Goal: Transaction & Acquisition: Purchase product/service

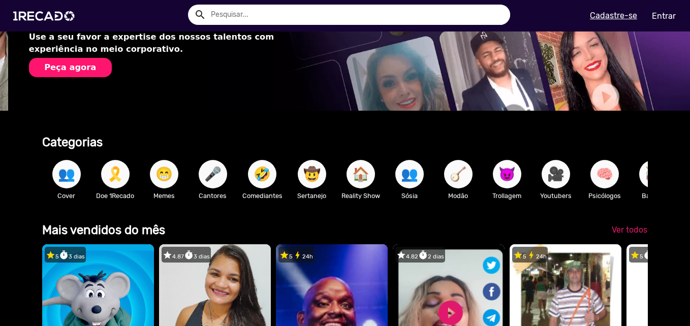
scroll to position [0, 682]
click at [628, 234] on span "Ver todos" at bounding box center [630, 230] width 36 height 10
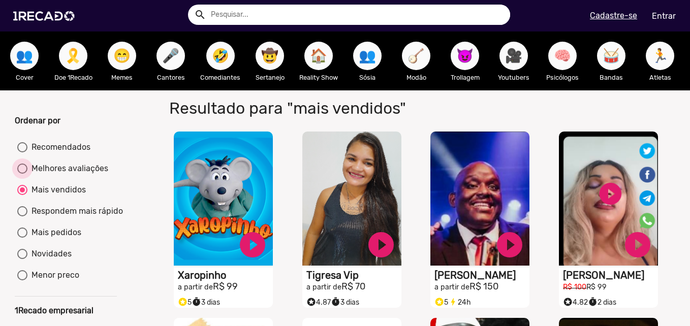
click at [79, 170] on div "Melhores avaliações" at bounding box center [67, 169] width 81 height 12
click at [22, 174] on input "Melhores avaliações" at bounding box center [22, 174] width 1 height 1
radio input "true"
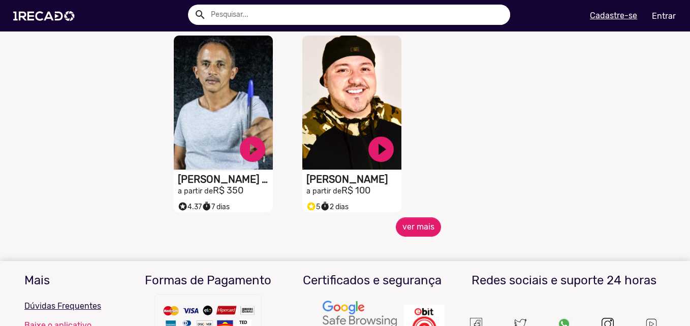
scroll to position [423, 0]
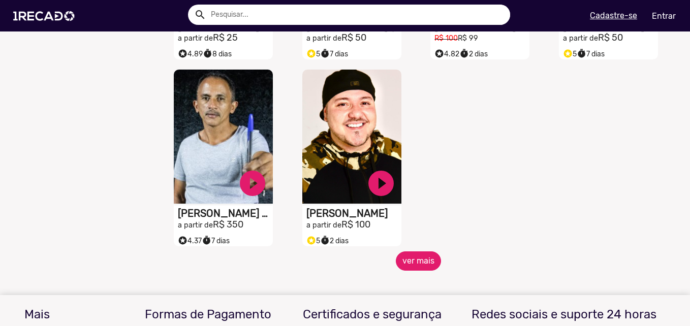
click at [417, 271] on button "ver mais" at bounding box center [418, 260] width 45 height 19
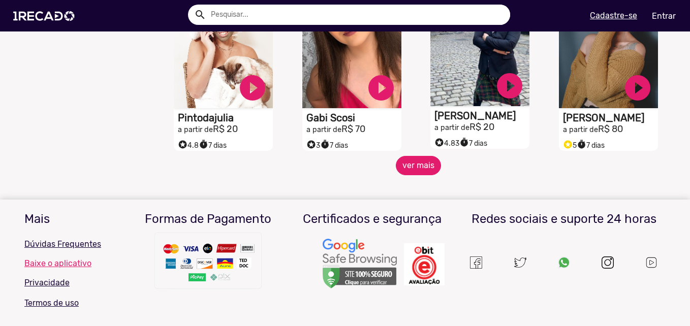
scroll to position [815, 0]
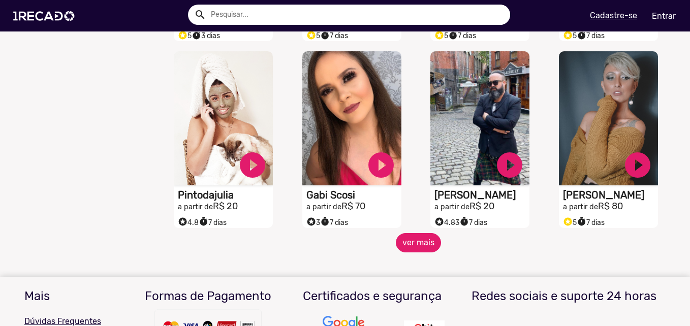
click at [413, 252] on button "ver mais" at bounding box center [418, 242] width 45 height 19
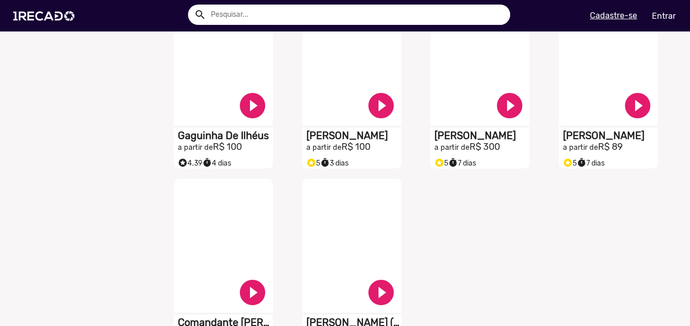
scroll to position [1323, 0]
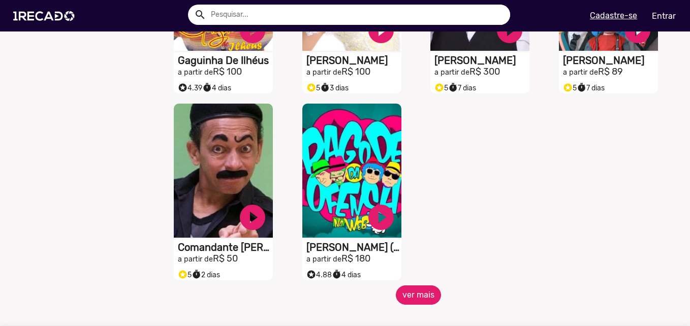
click at [411, 305] on button "ver mais" at bounding box center [418, 294] width 45 height 19
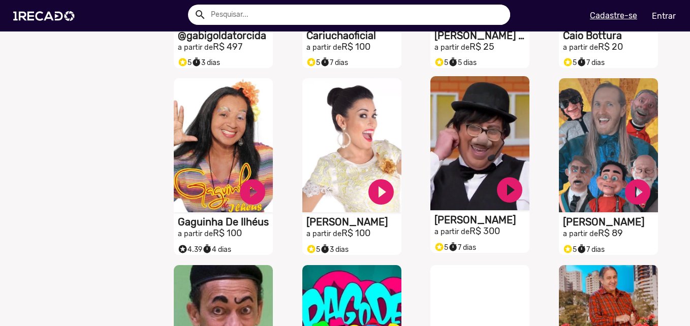
scroll to position [1153, 0]
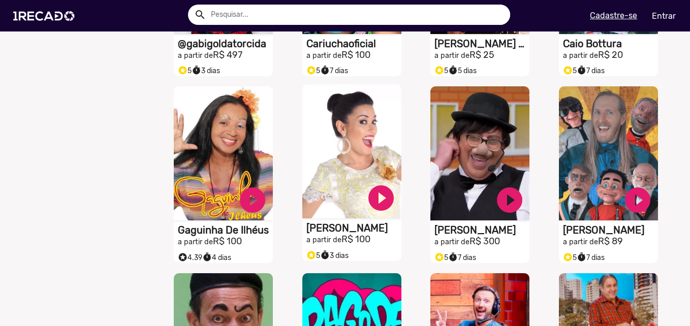
click at [347, 169] on video "S1RECADO vídeos dedicados para fãs e empresas" at bounding box center [351, 151] width 99 height 134
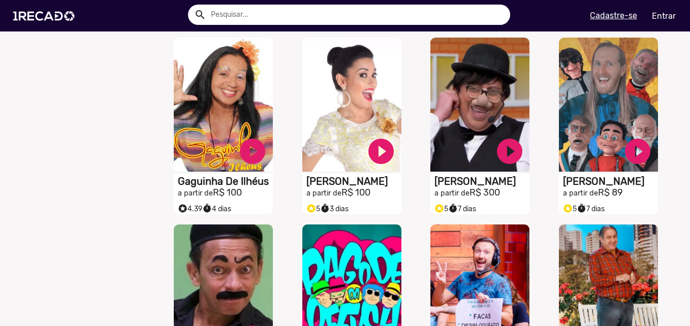
scroll to position [1238, 0]
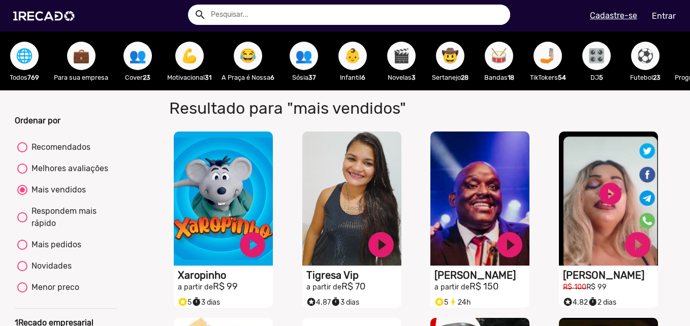
click at [52, 157] on mat-radio-button "Recomendados" at bounding box center [65, 149] width 97 height 16
click at [53, 153] on div "Recomendados" at bounding box center [58, 147] width 63 height 12
click at [22, 153] on input "Recomendados" at bounding box center [22, 152] width 1 height 1
radio input "true"
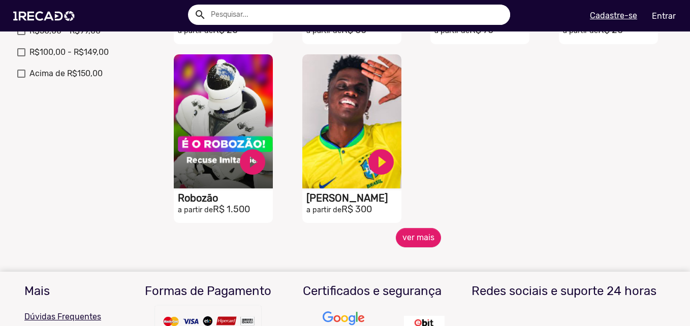
click at [410, 229] on div "S1RECADO vídeos dedicados para fãs e empresas play_circle_filled Sósia Do [PERS…" at bounding box center [354, 138] width 128 height 179
click at [439, 247] on span "ver mais" at bounding box center [418, 237] width 513 height 19
click at [430, 246] on button "ver mais" at bounding box center [418, 237] width 45 height 19
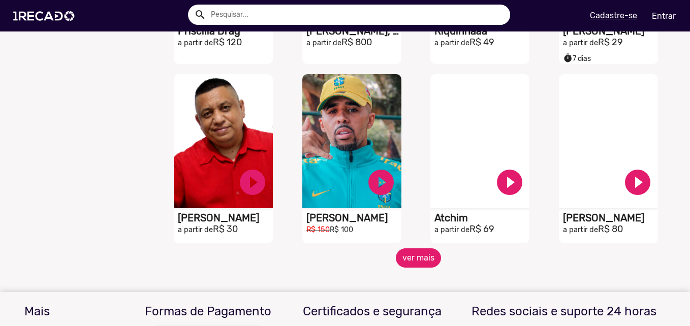
scroll to position [847, 0]
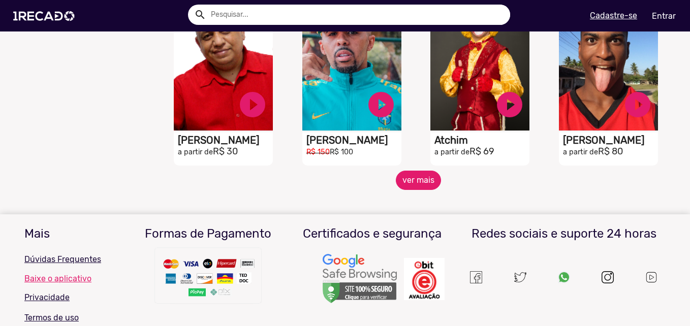
click at [427, 190] on button "ver mais" at bounding box center [418, 180] width 45 height 19
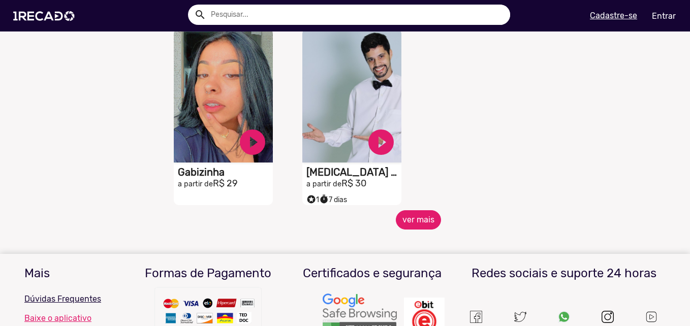
scroll to position [1355, 0]
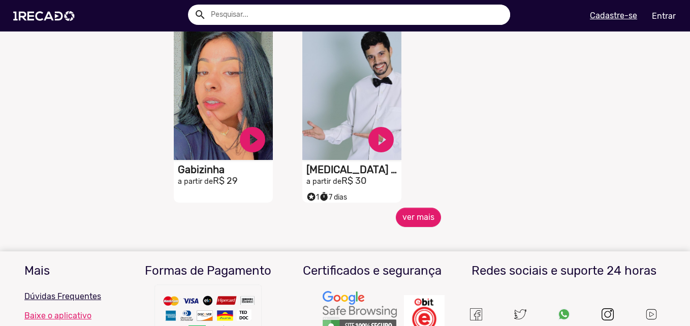
click at [421, 222] on button "ver mais" at bounding box center [418, 217] width 45 height 19
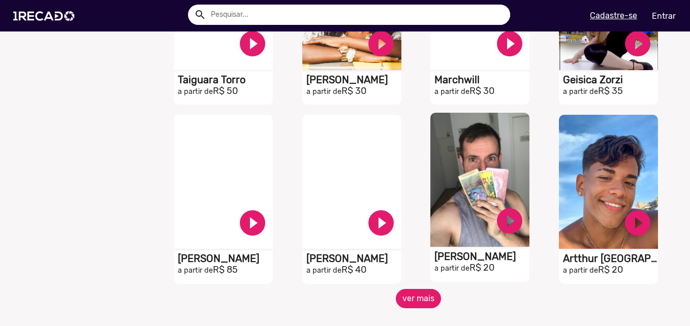
scroll to position [1693, 0]
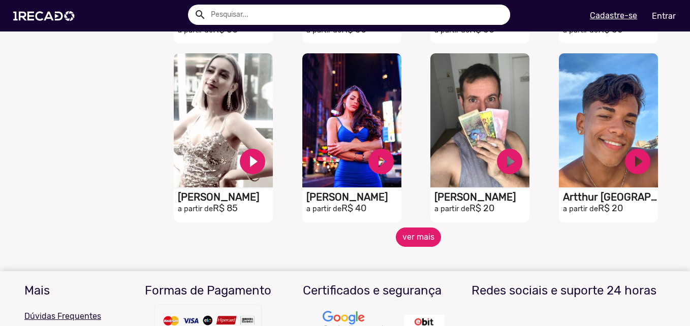
click at [405, 245] on button "ver mais" at bounding box center [418, 237] width 45 height 19
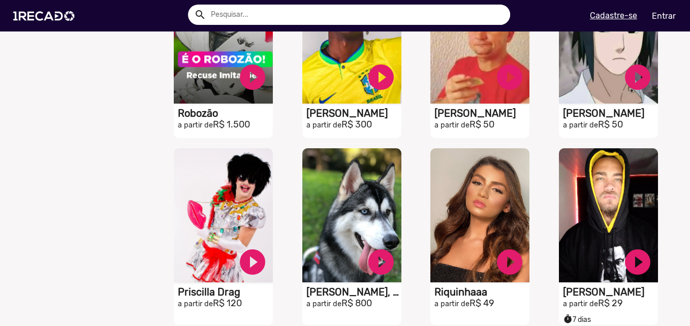
scroll to position [0, 0]
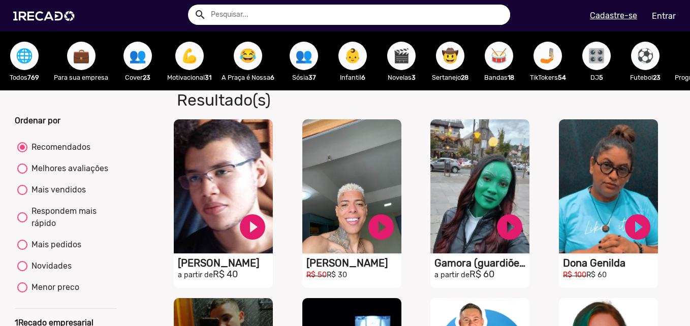
click at [67, 175] on div "Melhores avaliações" at bounding box center [67, 169] width 81 height 12
click at [22, 174] on input "Melhores avaliações" at bounding box center [22, 174] width 1 height 1
radio input "true"
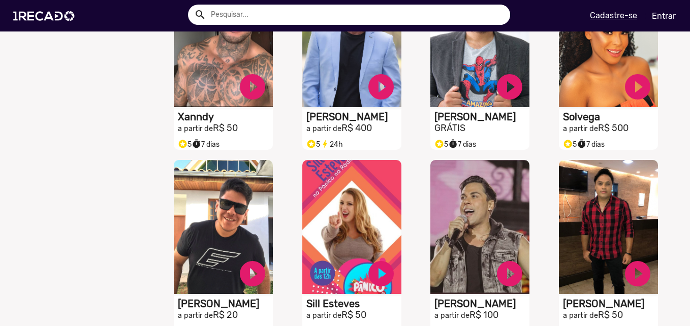
scroll to position [2116, 0]
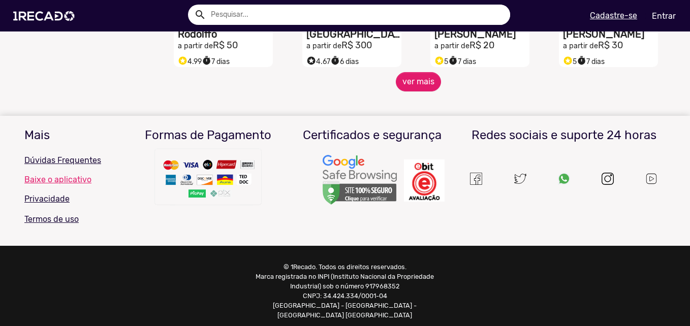
scroll to position [2852, 0]
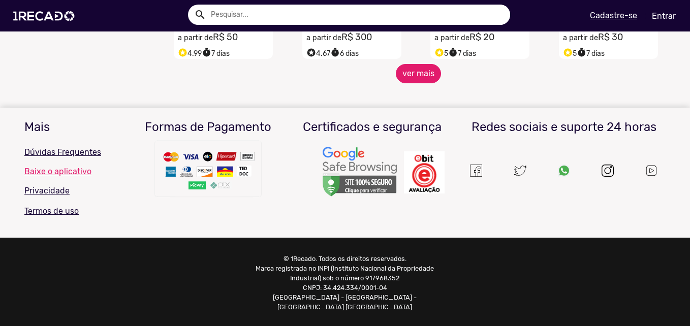
click at [415, 83] on button "ver mais" at bounding box center [418, 73] width 45 height 19
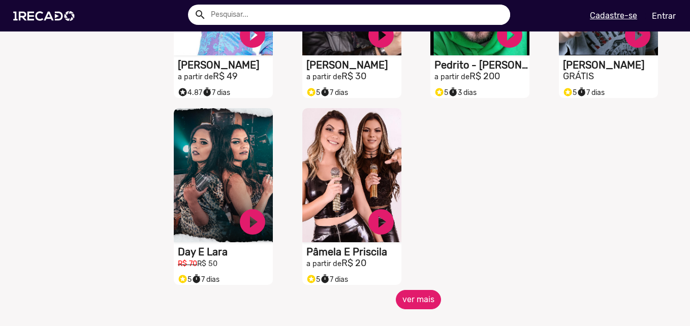
scroll to position [3191, 0]
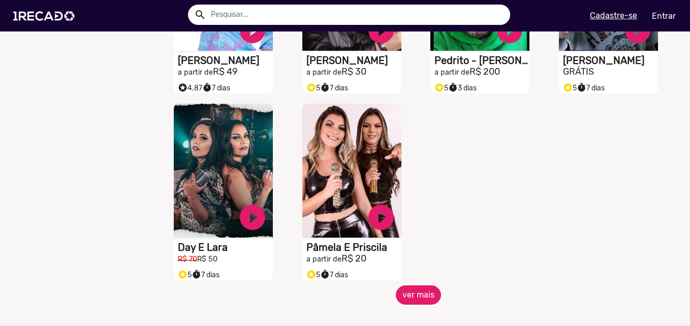
click at [421, 303] on button "ver mais" at bounding box center [418, 294] width 45 height 19
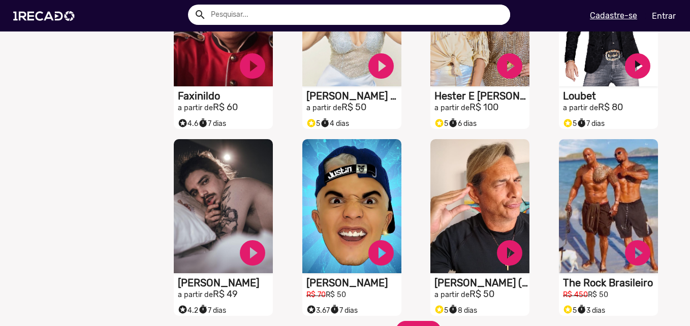
scroll to position [3614, 0]
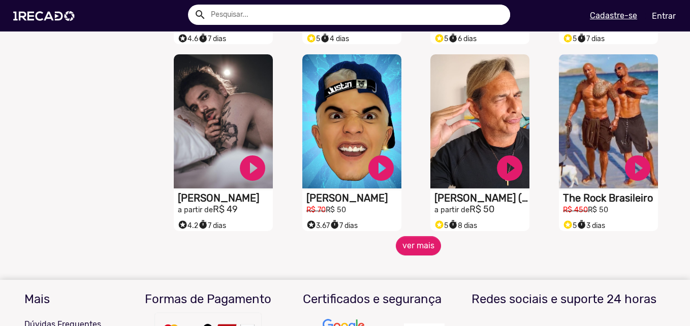
click at [418, 271] on mat-sidenav-content "🌐 Todos 769 💼 Para sua empresa 👥 Cover 23 💪 Motivacional 31 😂 A Praça é Nossa 6…" at bounding box center [345, 163] width 690 height 326
click at [419, 255] on button "ver mais" at bounding box center [418, 245] width 45 height 19
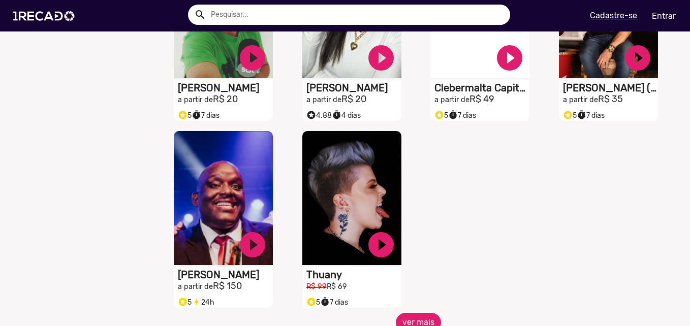
scroll to position [4122, 0]
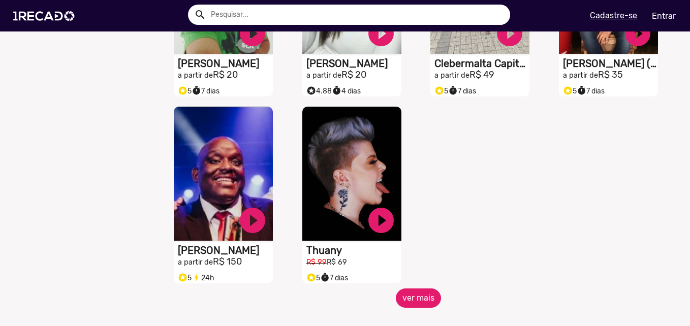
click at [412, 302] on button "ver mais" at bounding box center [418, 297] width 45 height 19
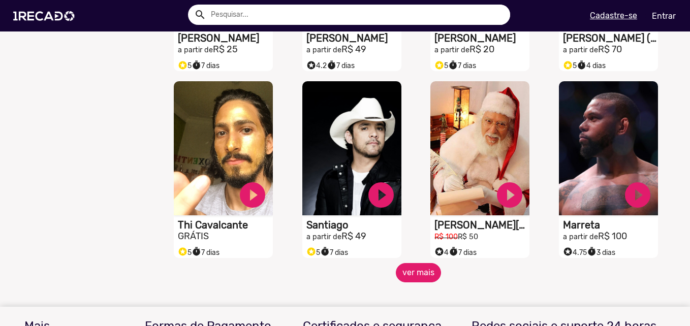
scroll to position [4545, 0]
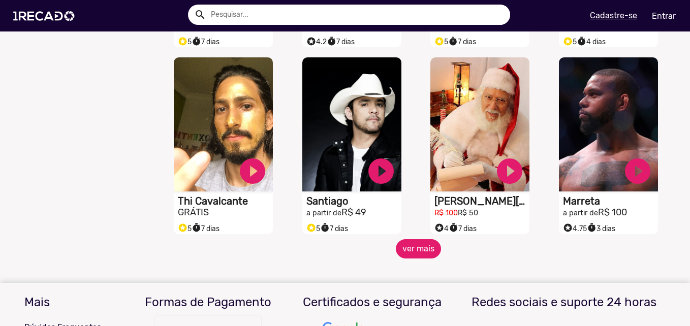
click at [425, 259] on button "ver mais" at bounding box center [418, 248] width 45 height 19
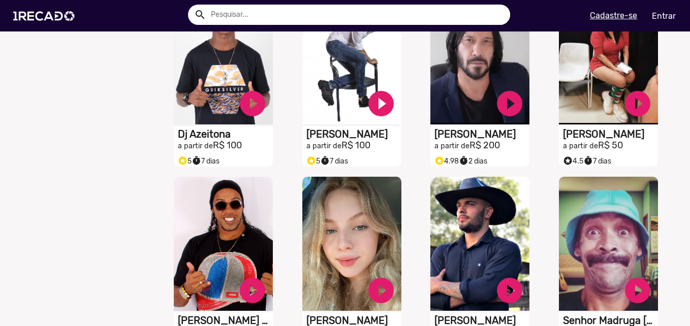
scroll to position [4715, 0]
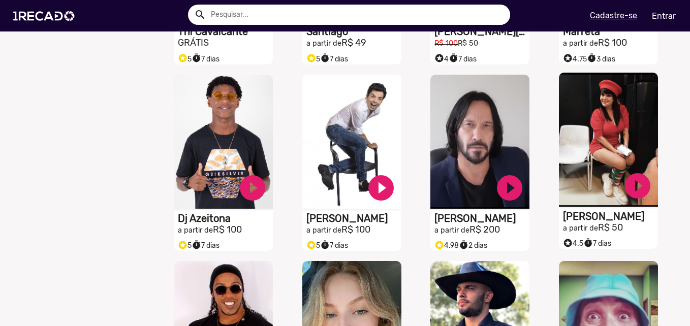
click at [601, 234] on h2 "a partir de R$ 50" at bounding box center [610, 227] width 95 height 11
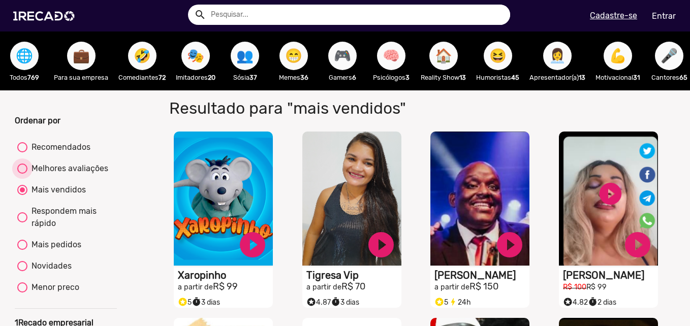
click at [68, 172] on div "Melhores avaliações" at bounding box center [67, 169] width 81 height 12
click at [22, 174] on input "Melhores avaliações" at bounding box center [22, 174] width 1 height 1
radio input "true"
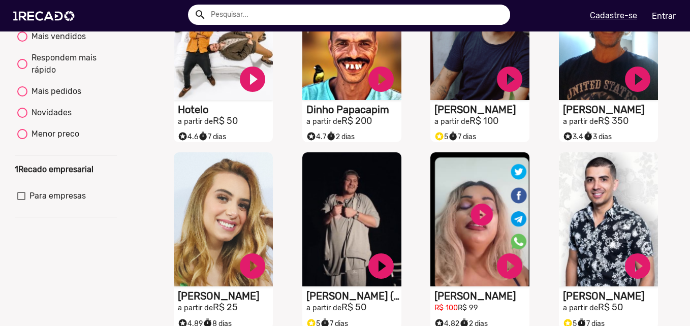
scroll to position [423, 0]
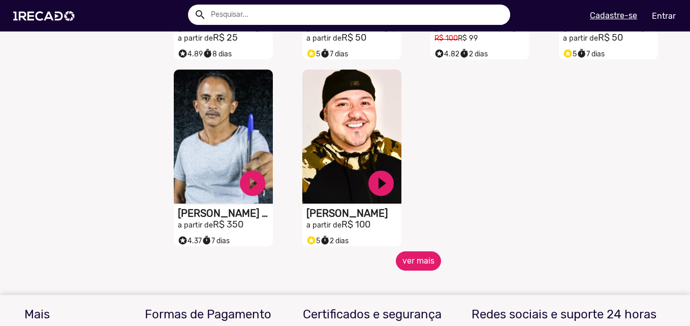
click at [420, 271] on button "ver mais" at bounding box center [418, 260] width 45 height 19
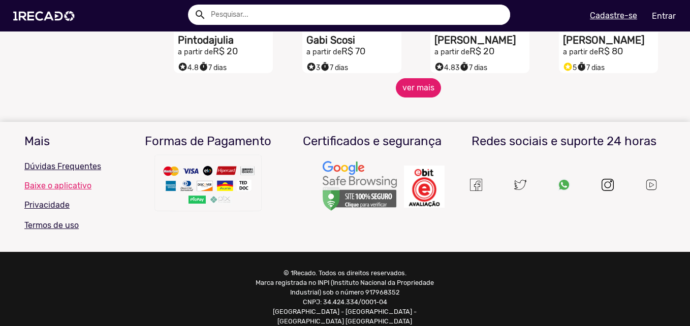
scroll to position [984, 0]
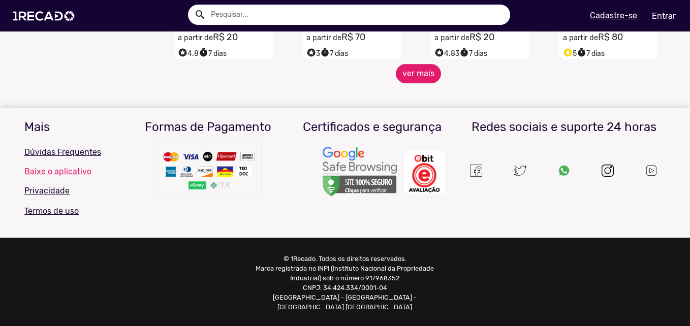
drag, startPoint x: 401, startPoint y: 95, endPoint x: 405, endPoint y: 89, distance: 7.8
click at [402, 94] on mat-sidenav-content "🌐 Todos 769 💼 Para sua empresa 🤣 Comediantes 72 🎭 Imitadores 20 👥 Sósia 37 😁 Me…" at bounding box center [345, 163] width 690 height 326
click at [406, 83] on button "ver mais" at bounding box center [418, 73] width 45 height 19
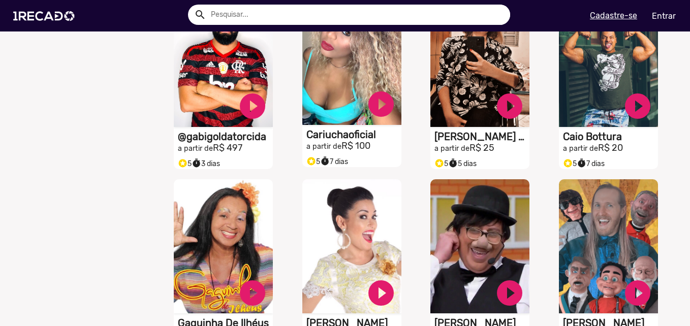
scroll to position [1153, 0]
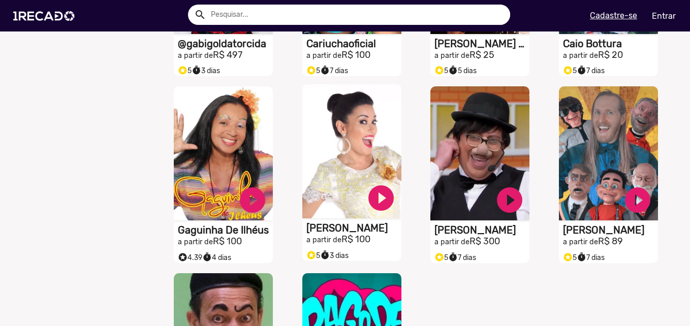
click at [349, 151] on video "S1RECADO vídeos dedicados para fãs e empresas" at bounding box center [351, 151] width 99 height 134
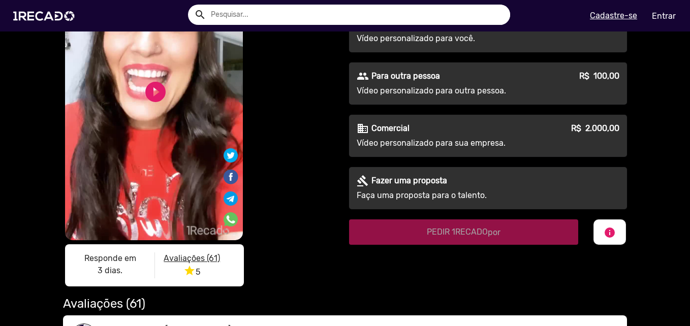
scroll to position [85, 0]
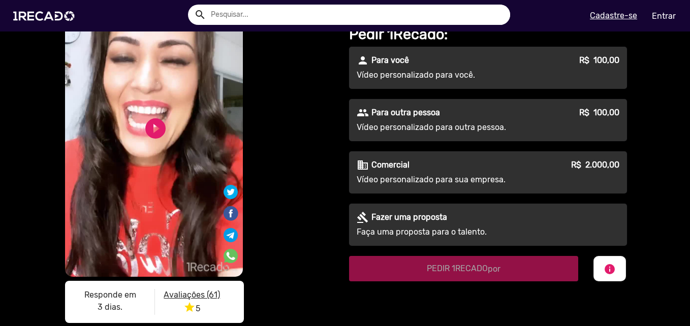
click at [445, 218] on div "gavel Fazer uma proposta" at bounding box center [488, 217] width 263 height 12
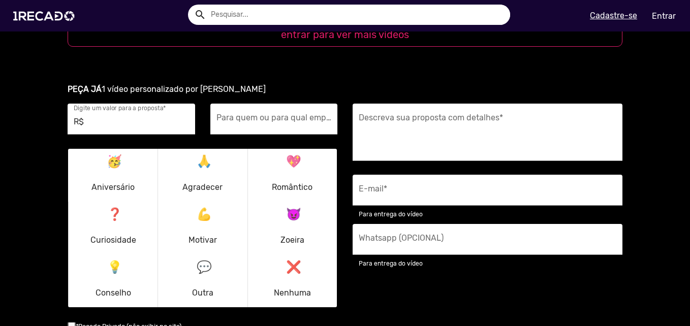
scroll to position [1270, 0]
